Goal: Task Accomplishment & Management: Complete application form

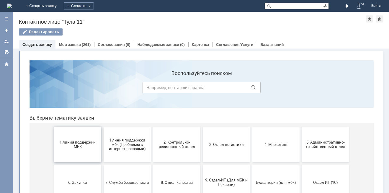
scroll to position [30, 0]
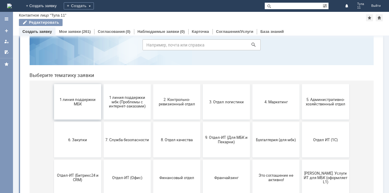
click at [81, 107] on button "1 линия поддержки МБК" at bounding box center [77, 101] width 47 height 35
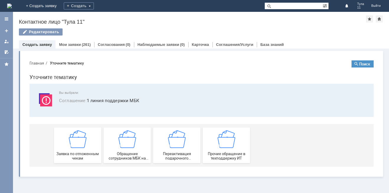
scroll to position [0, 0]
click at [73, 146] on img at bounding box center [78, 139] width 18 height 18
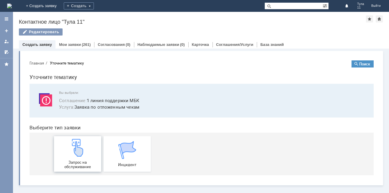
click at [82, 156] on img at bounding box center [78, 148] width 18 height 18
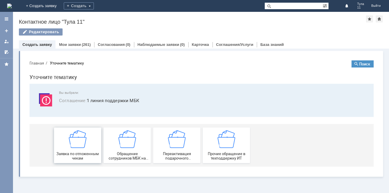
click at [82, 144] on img at bounding box center [78, 139] width 18 height 18
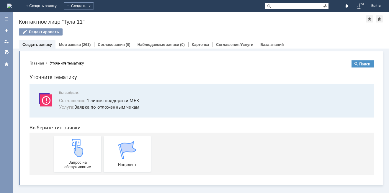
click at [12, 4] on img at bounding box center [9, 6] width 5 height 5
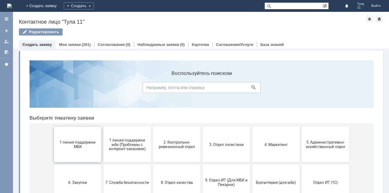
click at [75, 144] on span "1 линия поддержки МБК" at bounding box center [78, 144] width 44 height 9
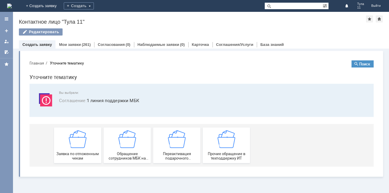
click at [75, 144] on img at bounding box center [78, 139] width 18 height 18
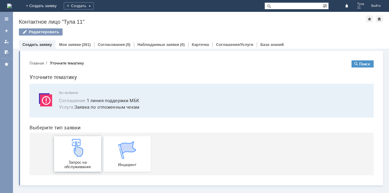
click at [75, 156] on img at bounding box center [78, 148] width 18 height 18
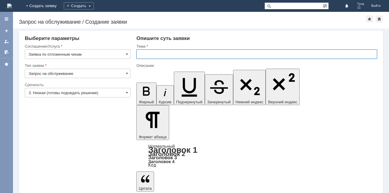
click at [159, 55] on input "text" at bounding box center [257, 53] width 241 height 9
type input "м"
type input "МБК Тула 11 отл чеки от [DATE]"
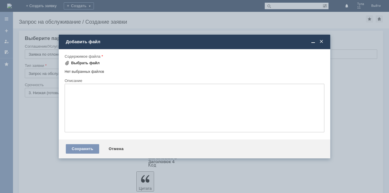
click at [78, 63] on div "Выбрать файл" at bounding box center [85, 63] width 29 height 5
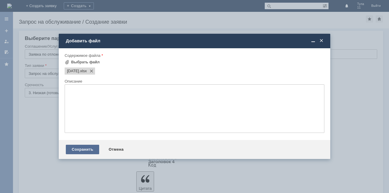
click at [87, 146] on div "Сохранить" at bounding box center [82, 148] width 33 height 9
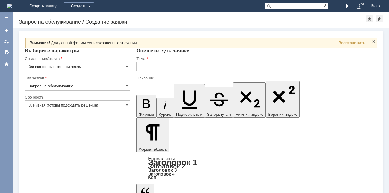
click at [158, 68] on input "text" at bounding box center [257, 66] width 241 height 9
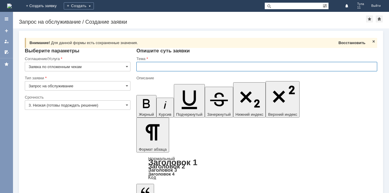
click at [355, 43] on span "Восстановить" at bounding box center [352, 42] width 27 height 4
type input "МБК Тула 11 отл чеки от [DATE]"
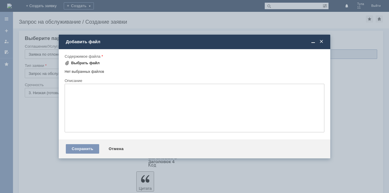
click at [91, 61] on div "Выбрать файл" at bounding box center [85, 63] width 29 height 5
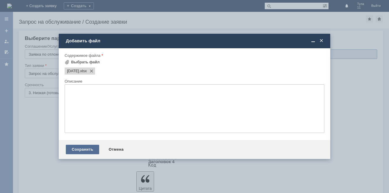
click at [83, 153] on div "Сохранить" at bounding box center [82, 148] width 33 height 9
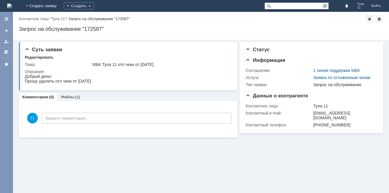
click at [12, 4] on img at bounding box center [9, 6] width 5 height 5
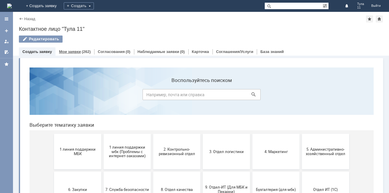
click at [72, 50] on link "Мои заявки" at bounding box center [70, 51] width 22 height 4
